Goal: Check status: Check status

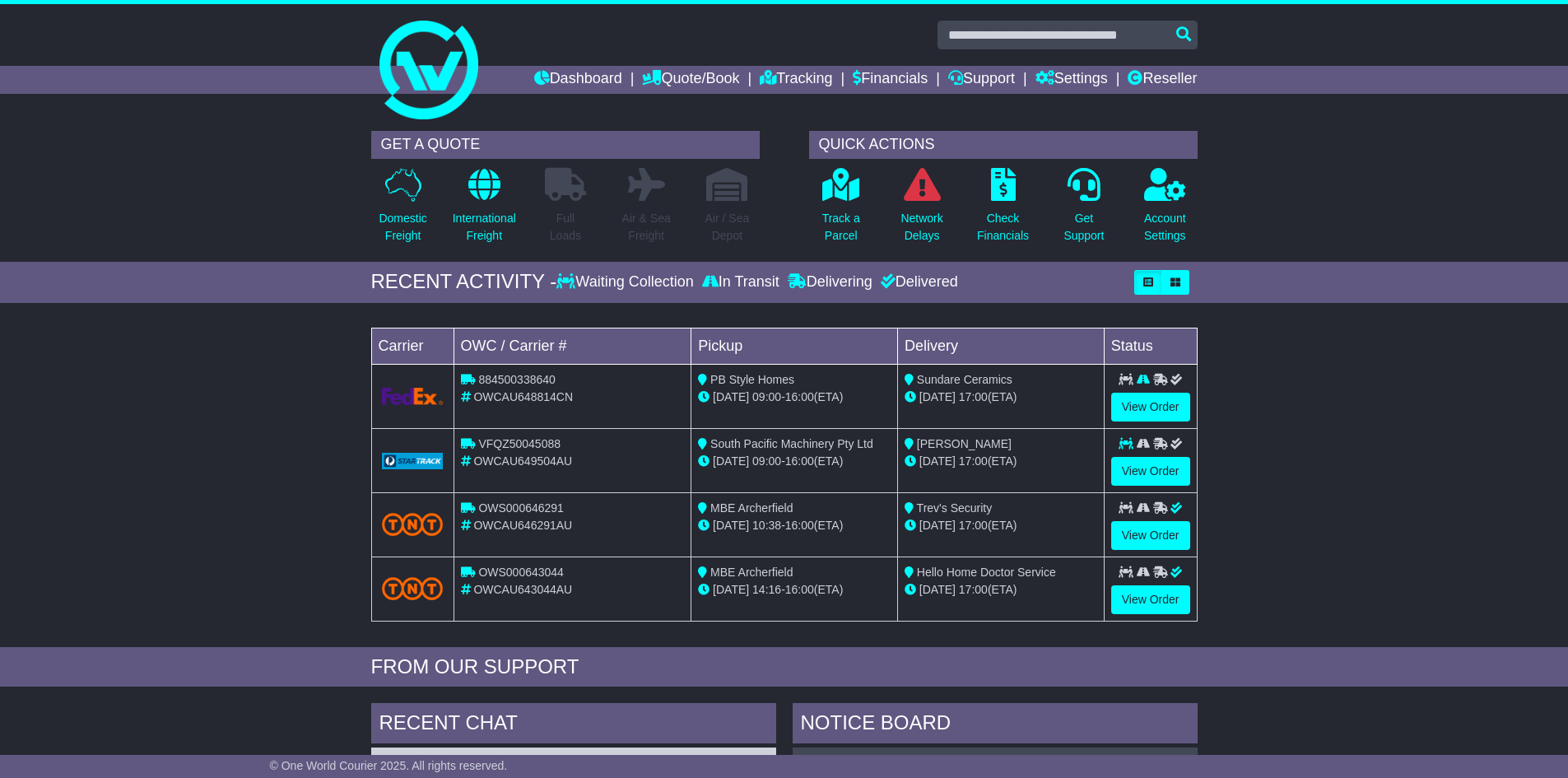
click at [567, 79] on link "Dashboard" at bounding box center [579, 79] width 88 height 28
click at [840, 226] on p "Track a Parcel" at bounding box center [840, 228] width 38 height 35
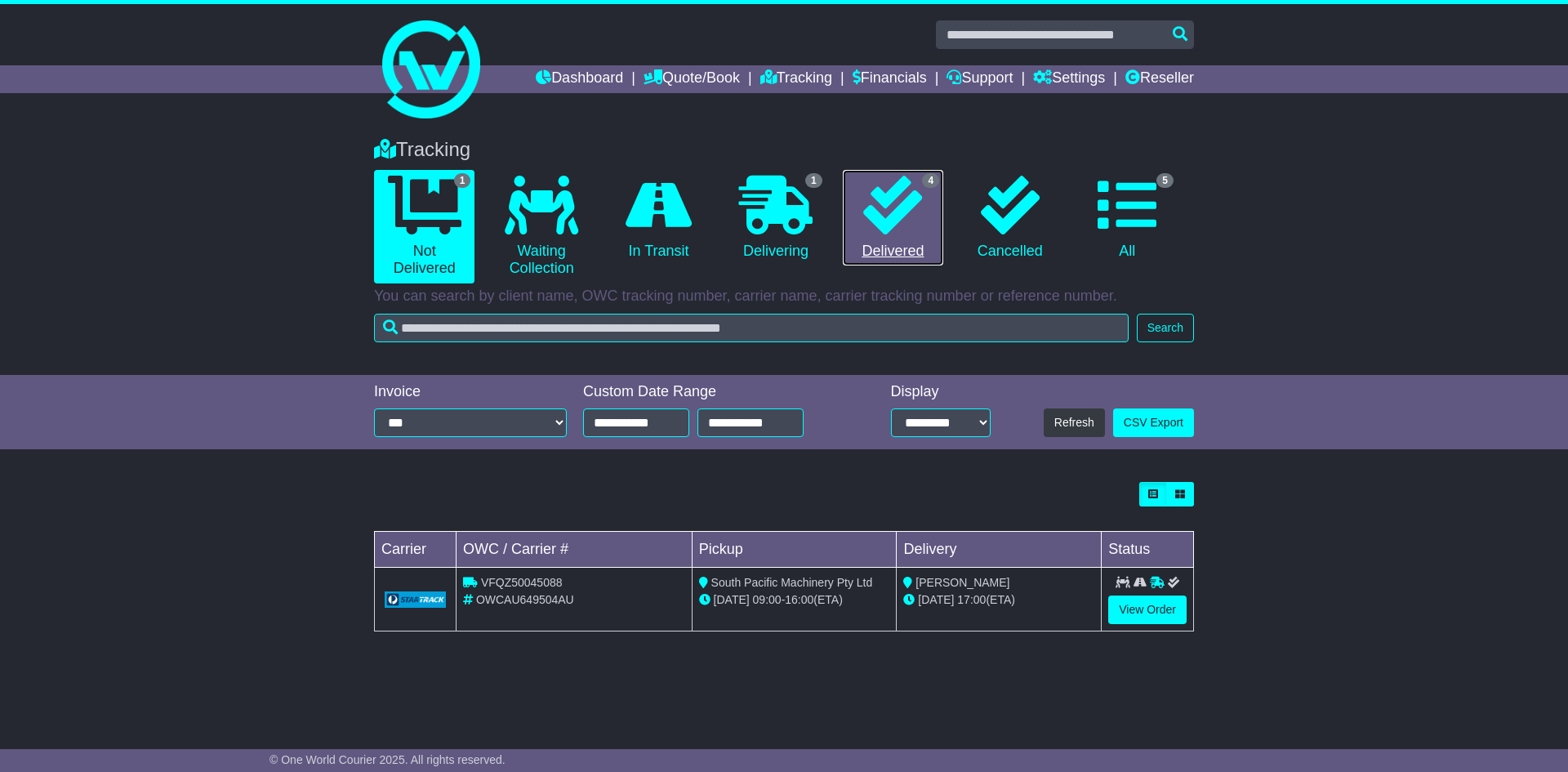
click at [885, 220] on icon at bounding box center [892, 205] width 59 height 59
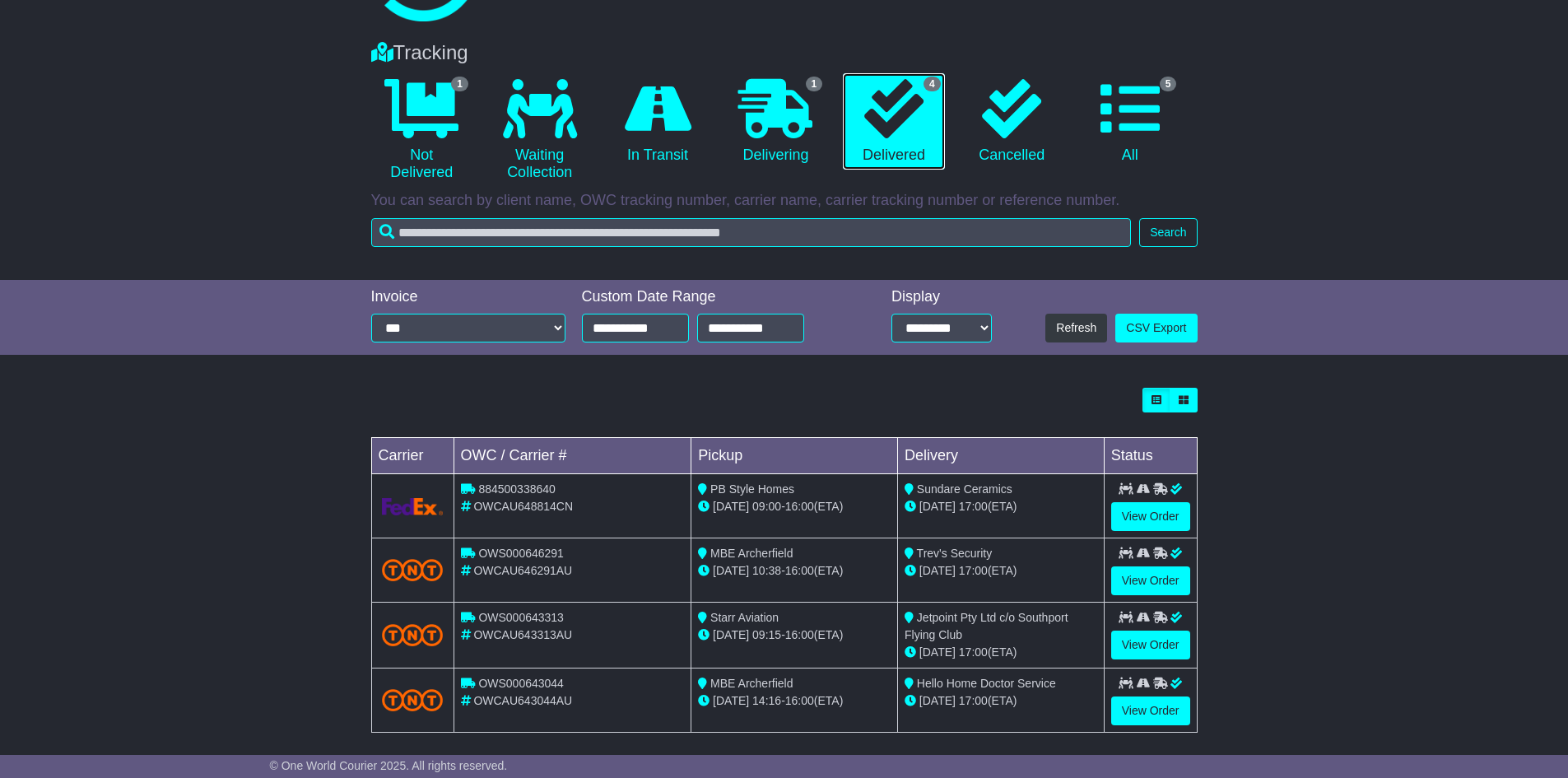
scroll to position [112, 0]
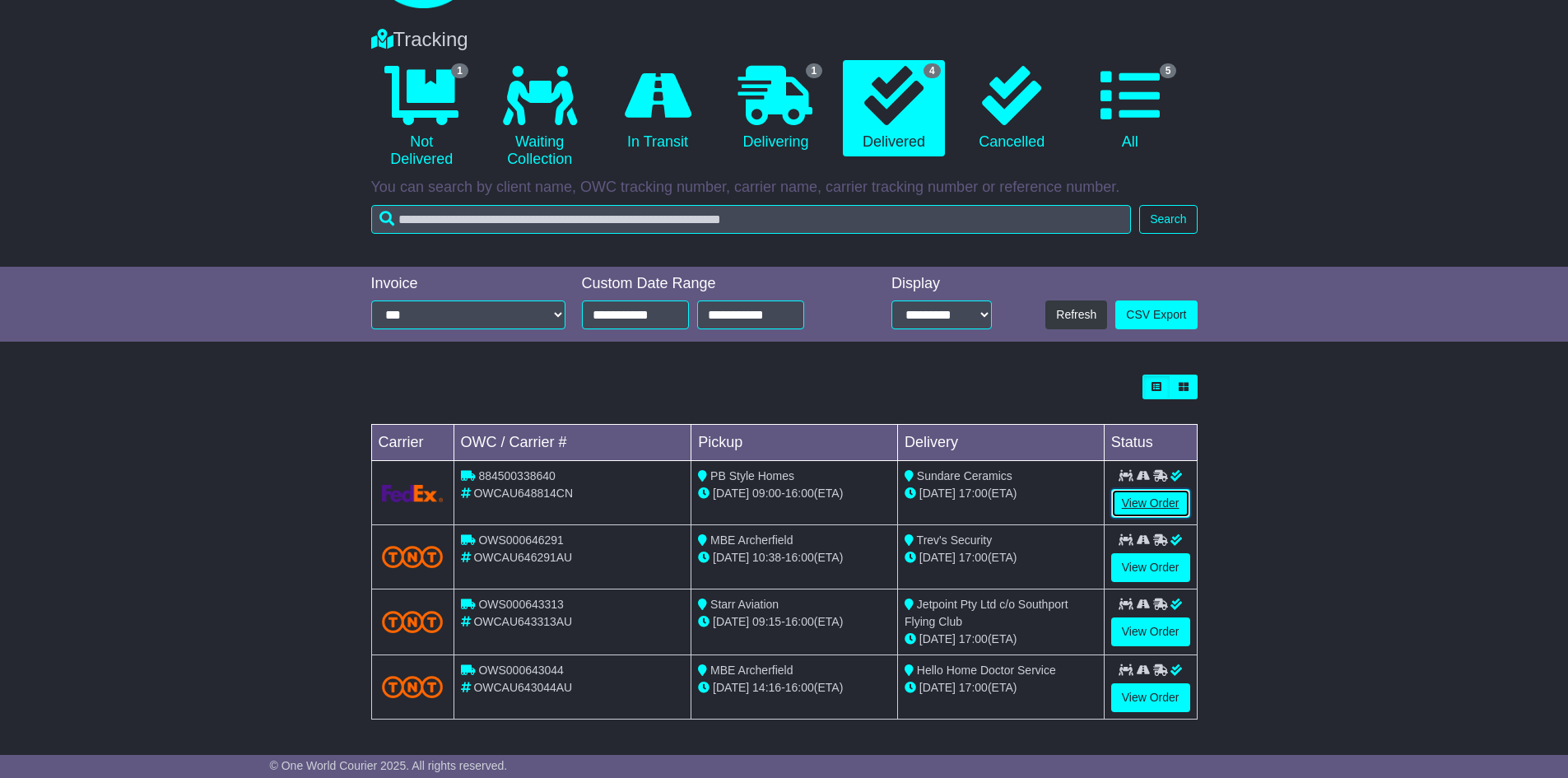
click at [1136, 509] on link "View Order" at bounding box center [1151, 503] width 79 height 29
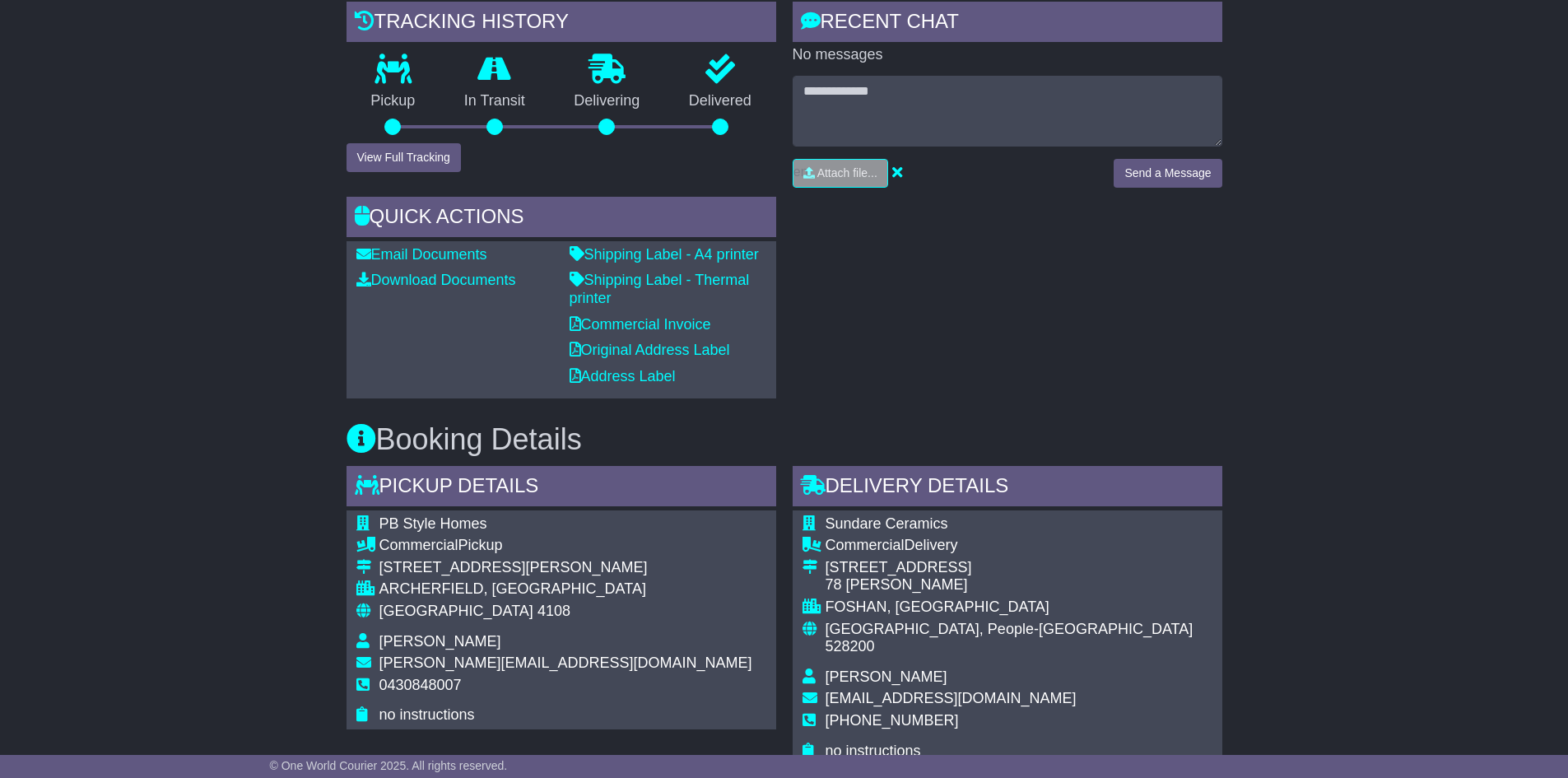
scroll to position [420, 0]
click at [427, 156] on button "View Full Tracking" at bounding box center [404, 158] width 114 height 29
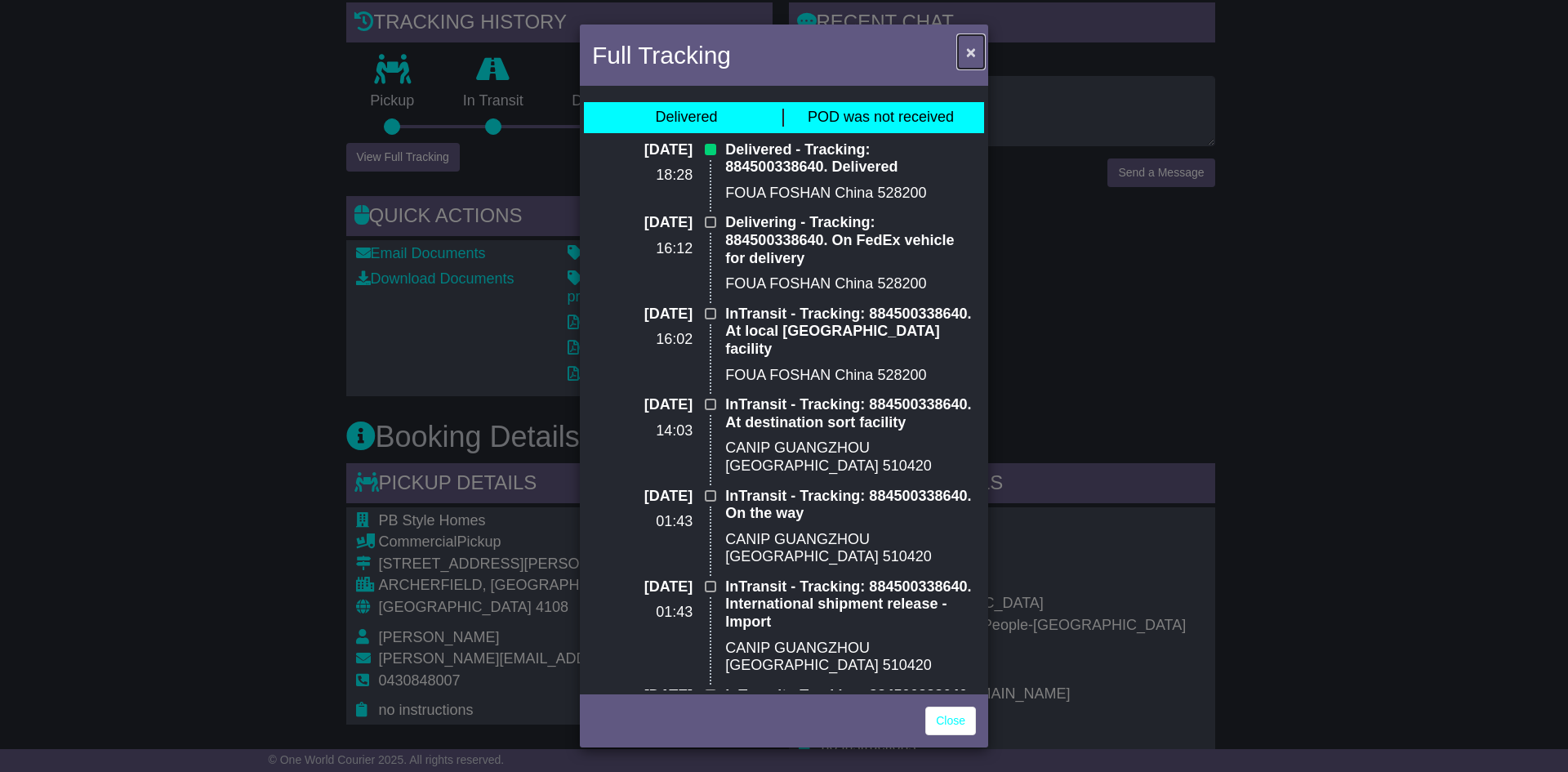
click at [971, 50] on span "×" at bounding box center [971, 51] width 10 height 19
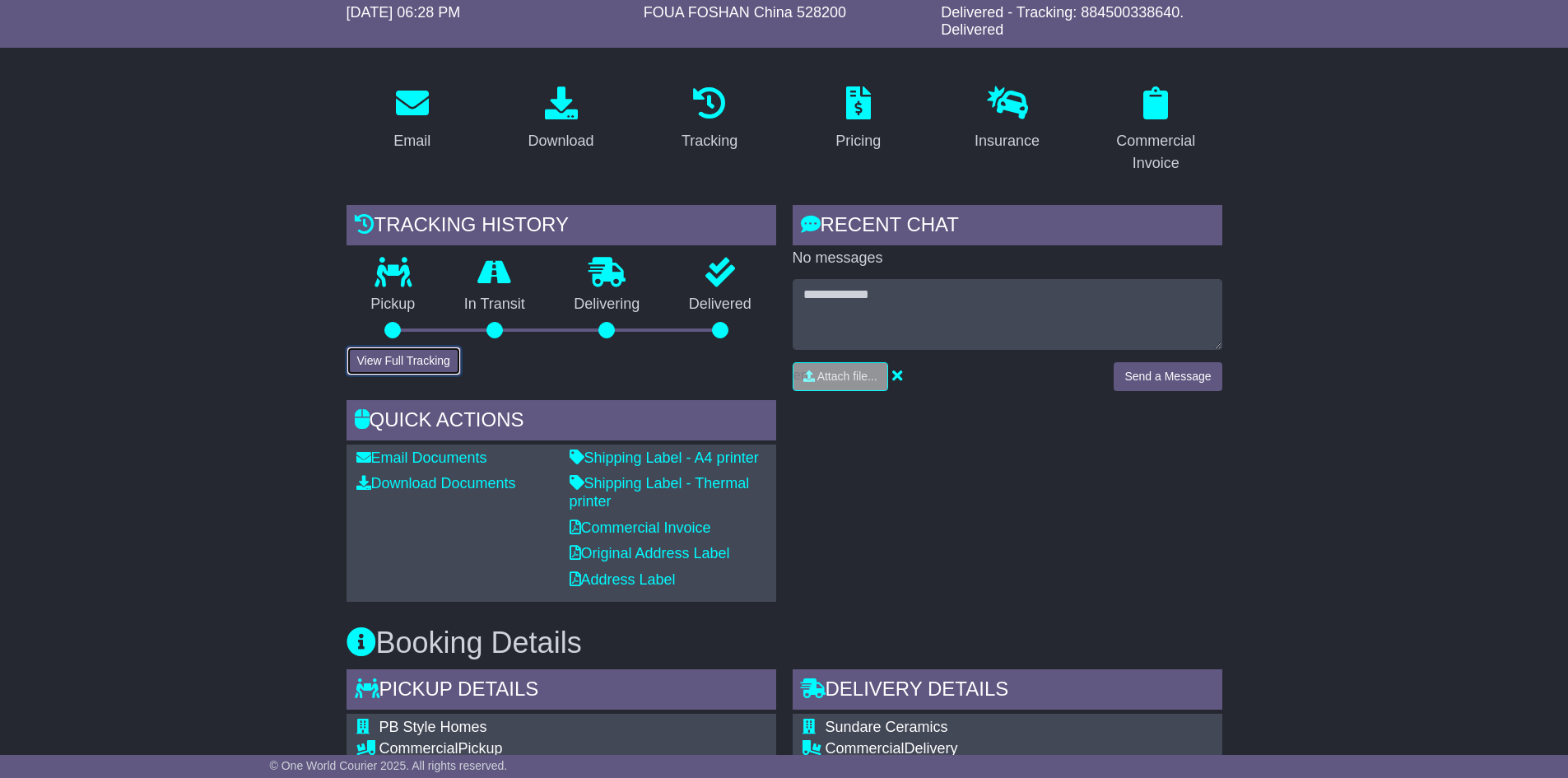
scroll to position [0, 0]
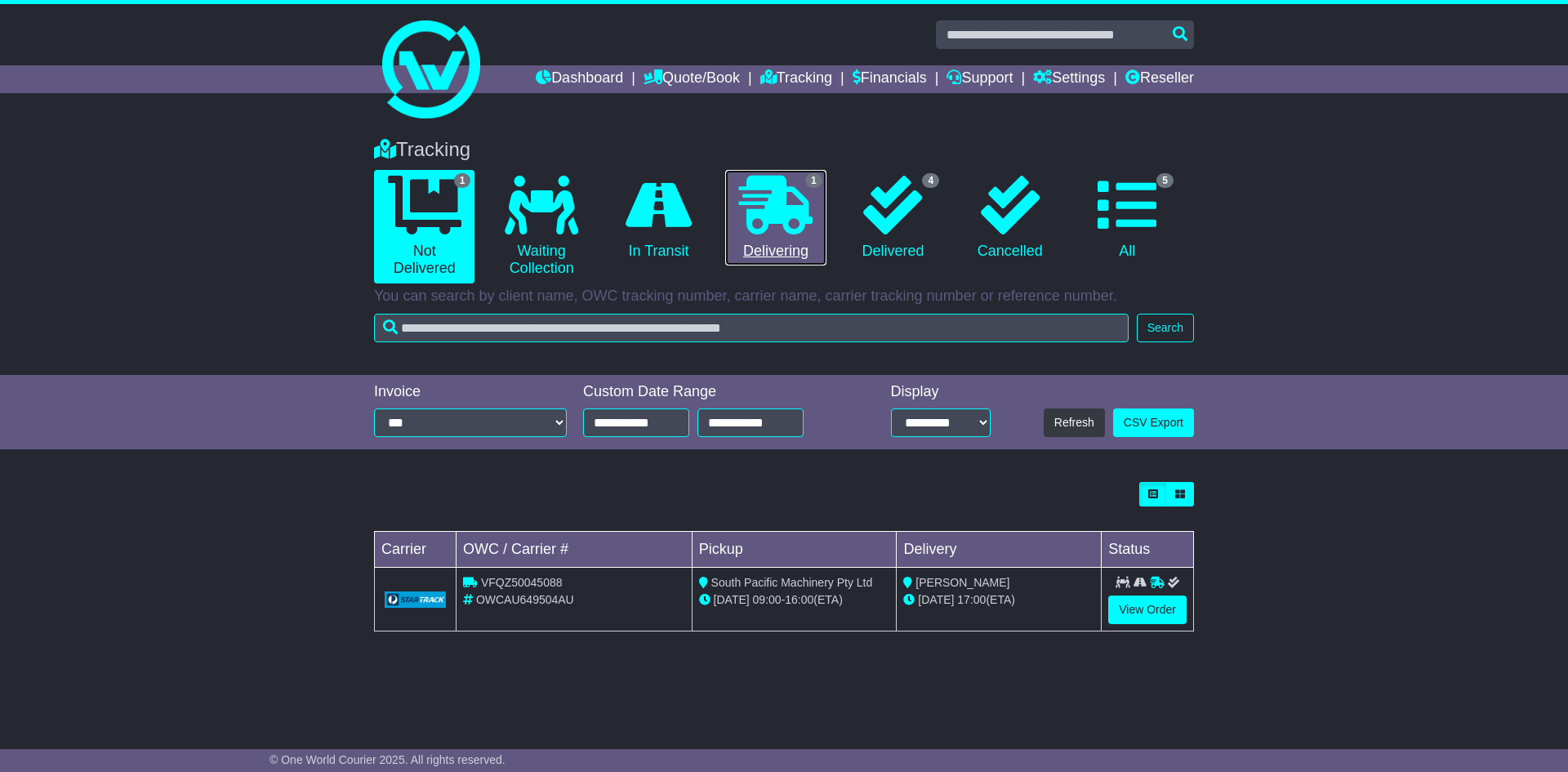
click at [766, 214] on icon at bounding box center [775, 205] width 73 height 59
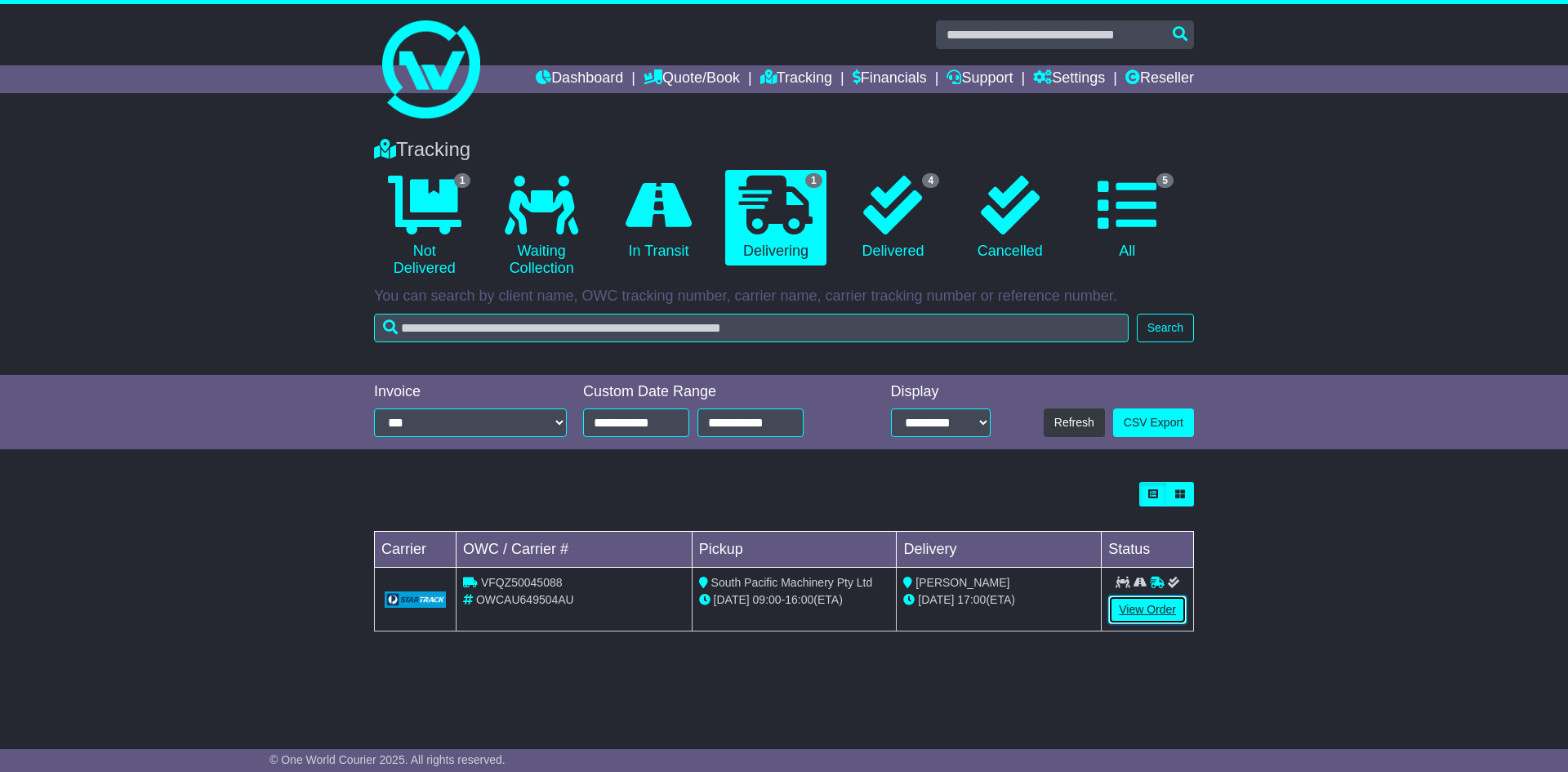
click at [1143, 617] on link "View Order" at bounding box center [1147, 609] width 79 height 28
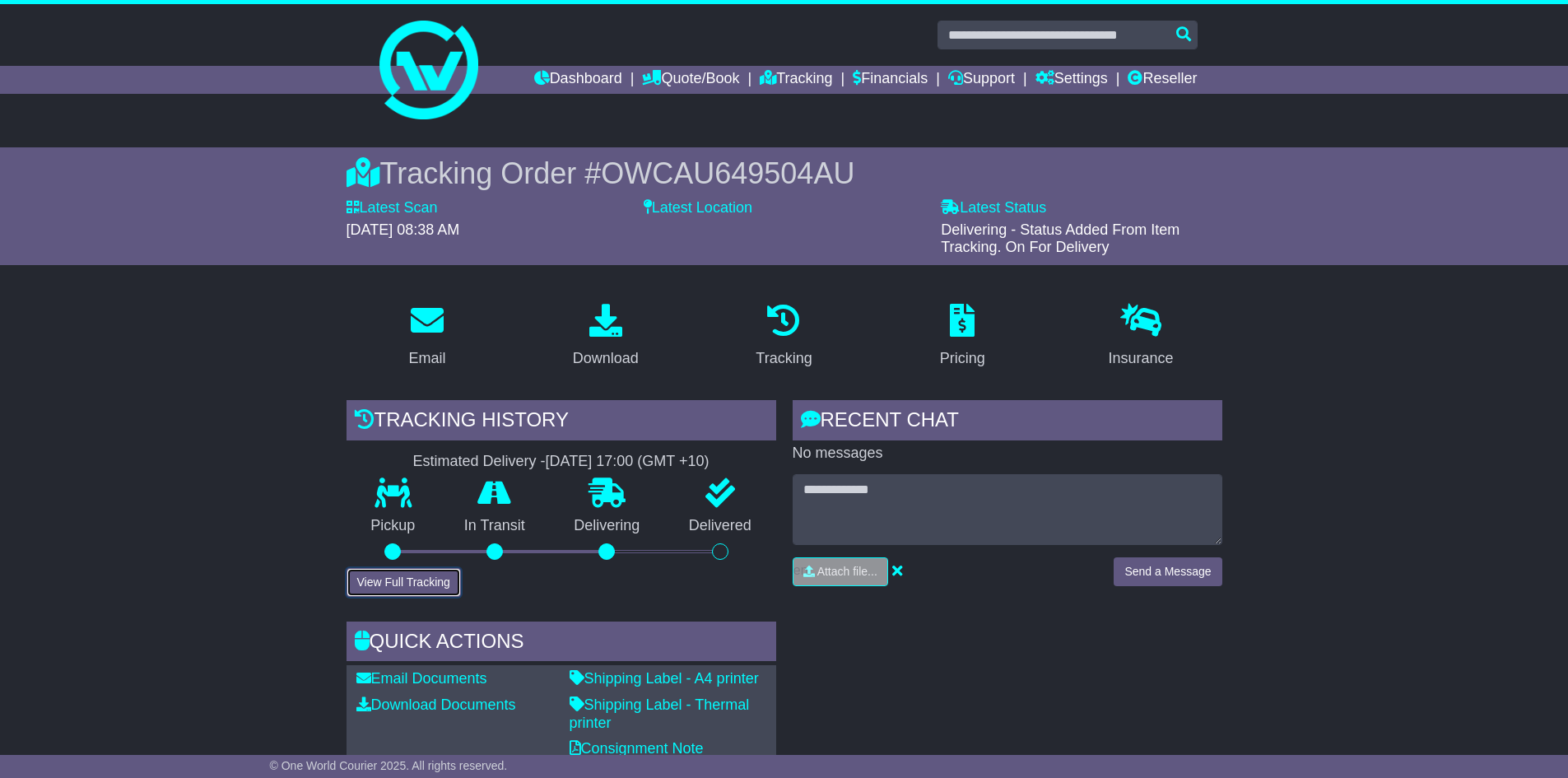
click at [422, 577] on button "View Full Tracking" at bounding box center [404, 582] width 114 height 29
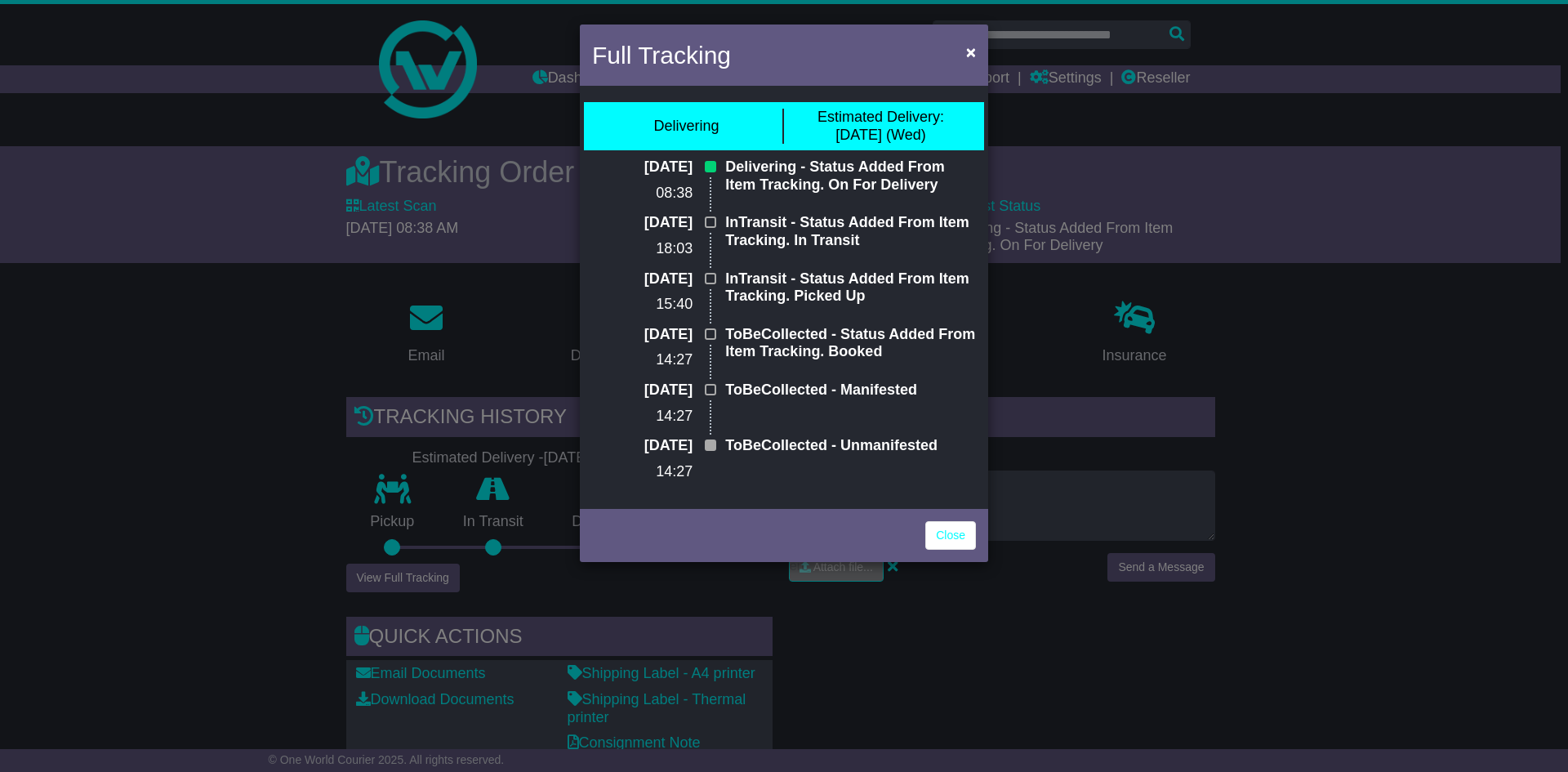
click at [939, 628] on div "Full Tracking × Delivering Estimated Delivery: [DATE] (Wed) [DATE] 08:38 Delive…" at bounding box center [784, 386] width 1568 height 772
